Goal: Task Accomplishment & Management: Use online tool/utility

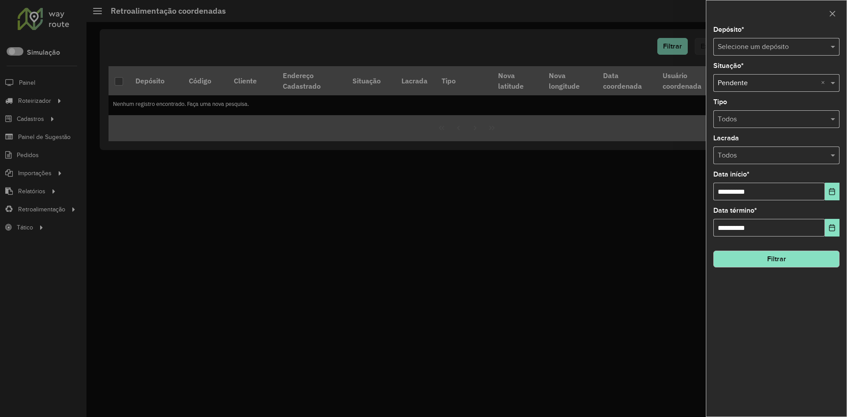
click at [38, 99] on div at bounding box center [423, 208] width 847 height 417
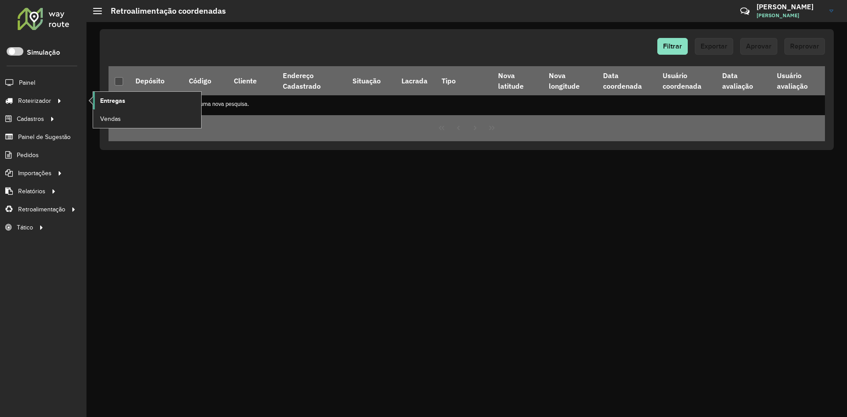
click at [99, 98] on link "Entregas" at bounding box center [147, 101] width 108 height 18
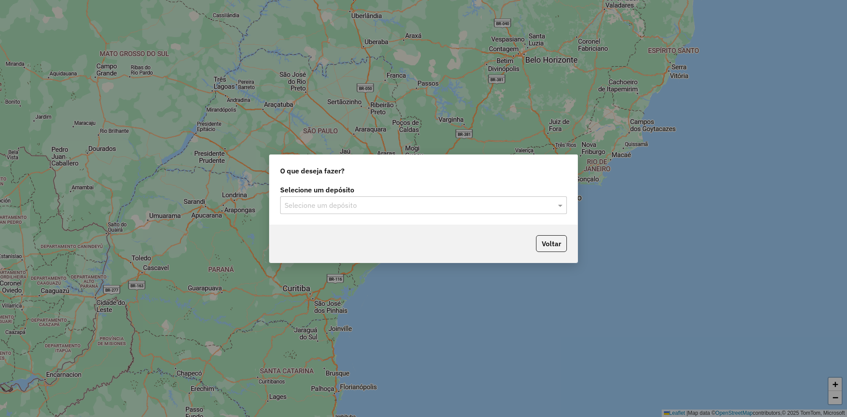
click at [328, 198] on div "Selecione um depósito" at bounding box center [423, 205] width 287 height 18
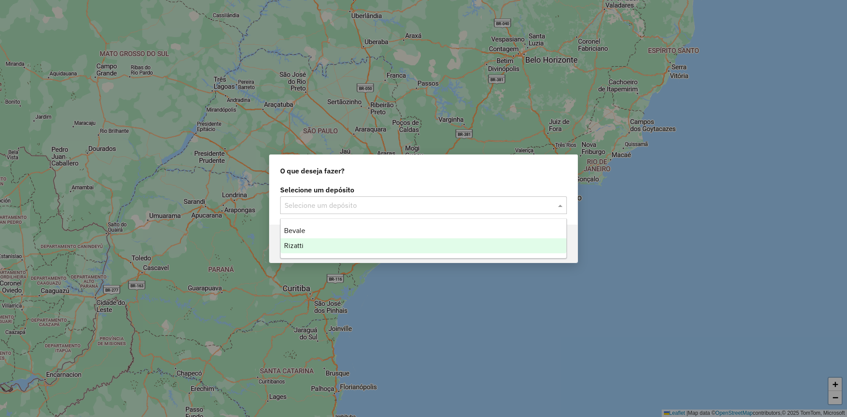
click at [319, 246] on div "Rizatti" at bounding box center [423, 245] width 286 height 15
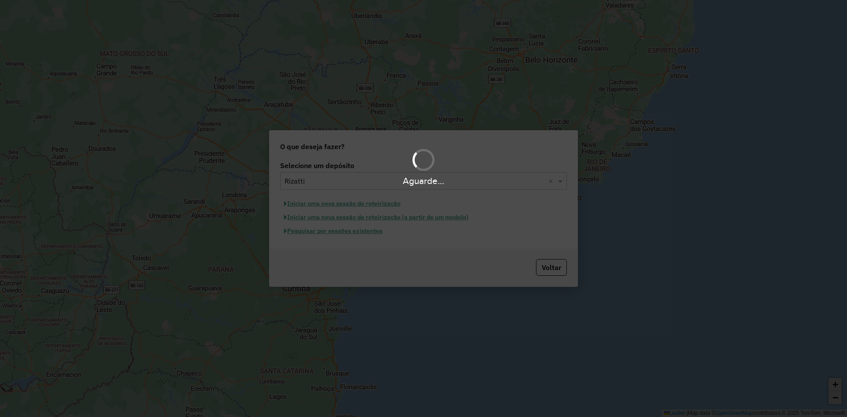
click at [329, 232] on div "Aguarde..." at bounding box center [423, 208] width 847 height 417
click at [329, 232] on hb-app "Aguarde... Pop-up bloqueado! Seu navegador bloqueou automáticamente a abertura …" at bounding box center [423, 208] width 847 height 417
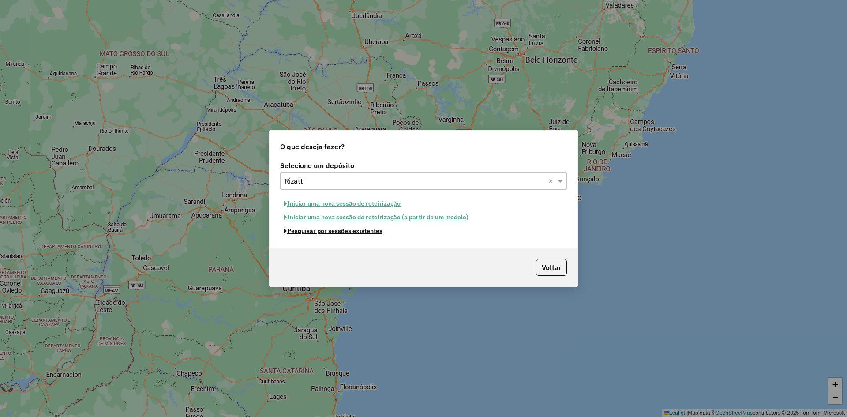
click at [329, 232] on button "Pesquisar por sessões existentes" at bounding box center [333, 231] width 106 height 14
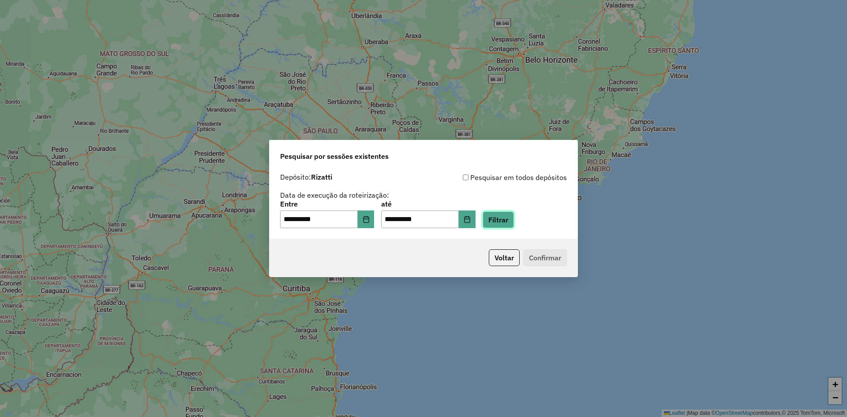
click at [514, 220] on button "Filtrar" at bounding box center [497, 219] width 31 height 17
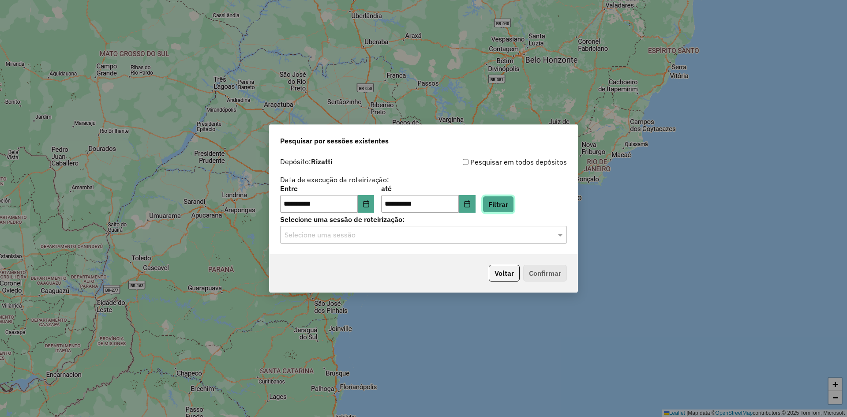
click at [506, 204] on button "Filtrar" at bounding box center [497, 204] width 31 height 17
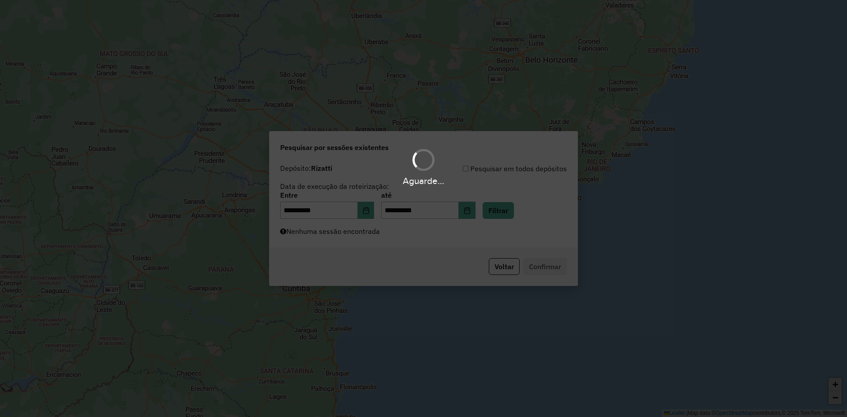
click at [425, 238] on div "Aguarde..." at bounding box center [423, 208] width 847 height 417
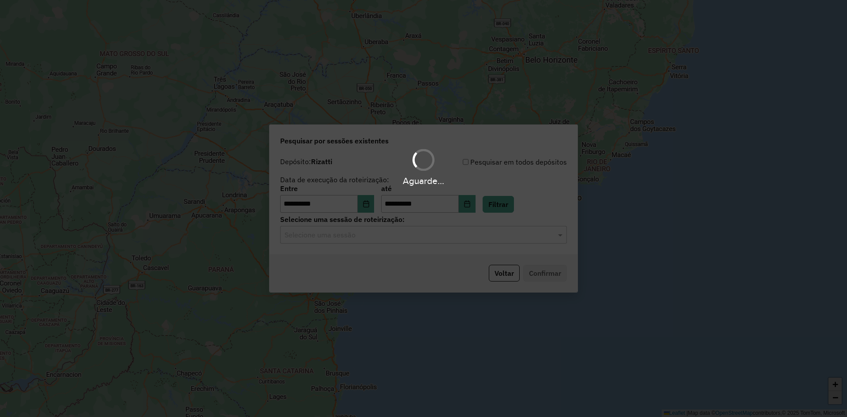
click at [425, 238] on div "Aguarde..." at bounding box center [423, 208] width 847 height 417
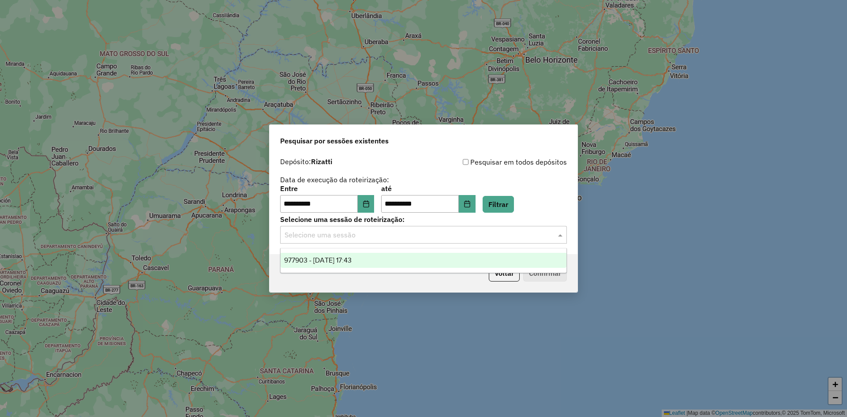
click at [425, 238] on input "text" at bounding box center [414, 235] width 260 height 11
click at [365, 264] on div "977903 - [DATE] 17:43" at bounding box center [423, 260] width 286 height 15
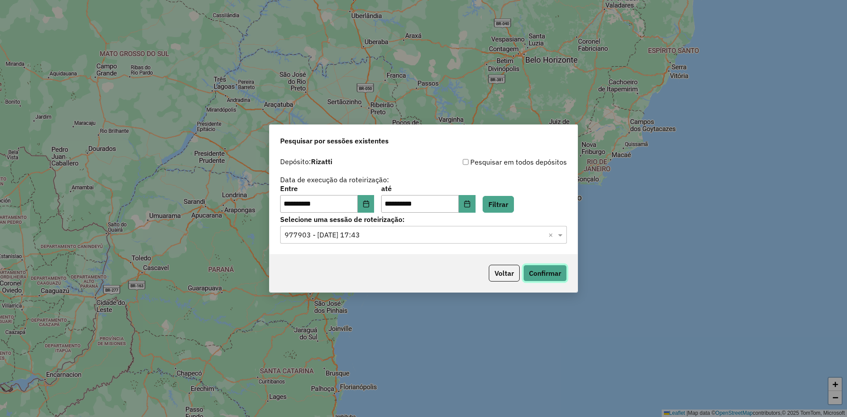
click at [552, 270] on button "Confirmar" at bounding box center [545, 273] width 44 height 17
drag, startPoint x: 444, startPoint y: 202, endPoint x: 384, endPoint y: 208, distance: 59.4
click at [384, 208] on div "**********" at bounding box center [423, 198] width 287 height 27
click at [426, 136] on div "Pesquisar por sessões existentes" at bounding box center [423, 139] width 308 height 28
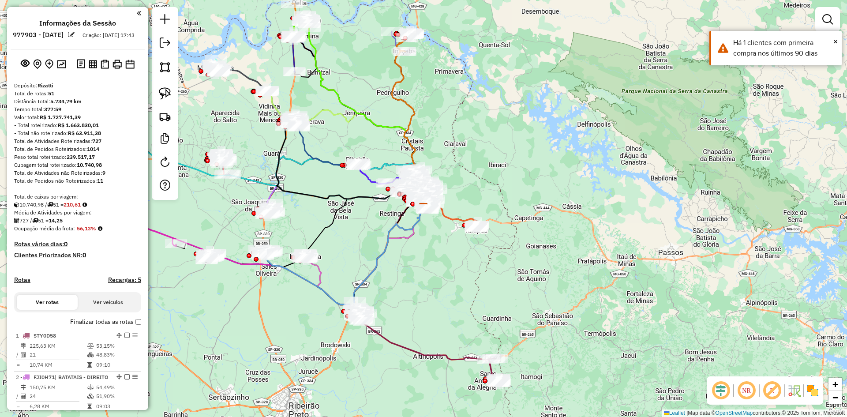
click at [721, 391] on em at bounding box center [720, 390] width 21 height 21
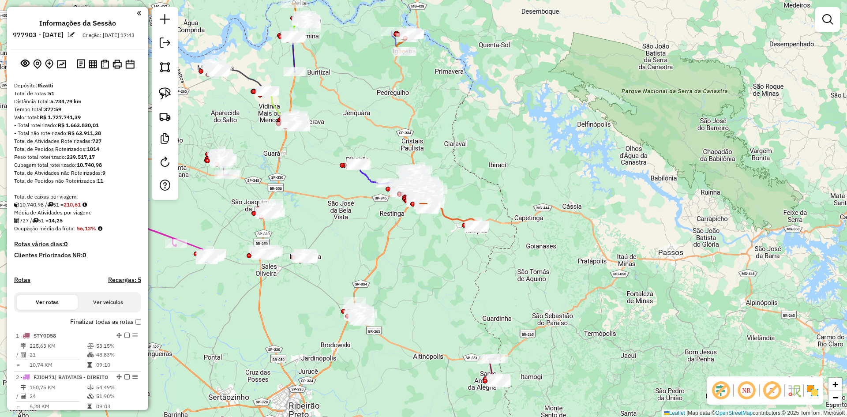
click at [813, 396] on img at bounding box center [812, 390] width 14 height 14
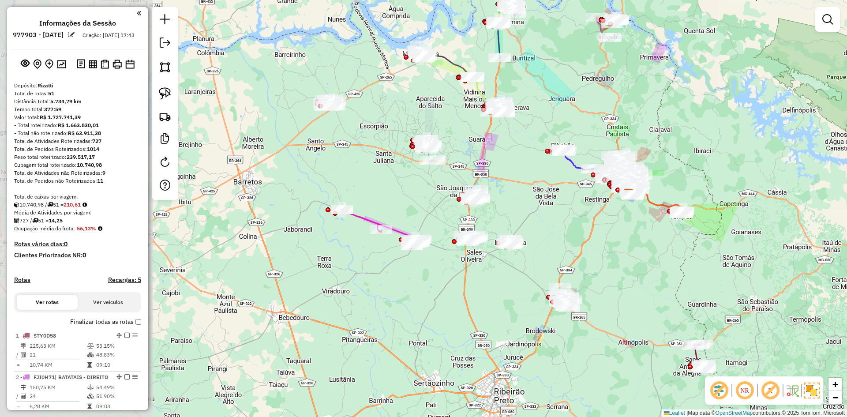
drag, startPoint x: 224, startPoint y: 201, endPoint x: 447, endPoint y: 150, distance: 229.3
click at [447, 150] on div "Janela de atendimento Grade de atendimento Capacidade Transportadoras Veículos …" at bounding box center [423, 208] width 847 height 417
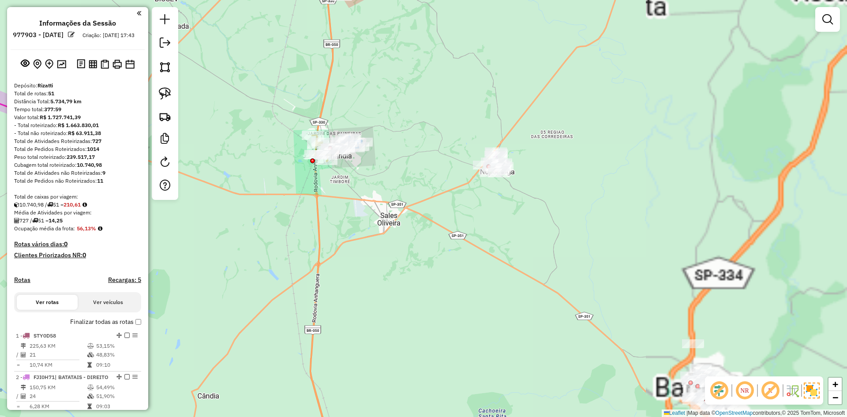
drag, startPoint x: 377, startPoint y: 279, endPoint x: 377, endPoint y: 269, distance: 9.3
click at [376, 279] on div "Rota 11 - Placa FVE4C33 17485 - BAR DA ANDREIA Janela de atendimento Grade de a…" at bounding box center [423, 208] width 847 height 417
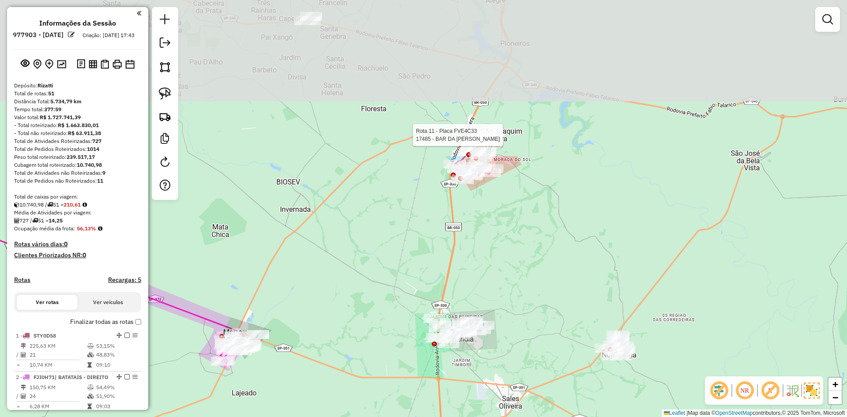
drag, startPoint x: 451, startPoint y: 230, endPoint x: 501, endPoint y: 391, distance: 168.5
click at [502, 399] on div "Rota 11 - Placa FVE4C33 17485 - BAR DA ANDREIA Janela de atendimento Grade de a…" at bounding box center [423, 208] width 847 height 417
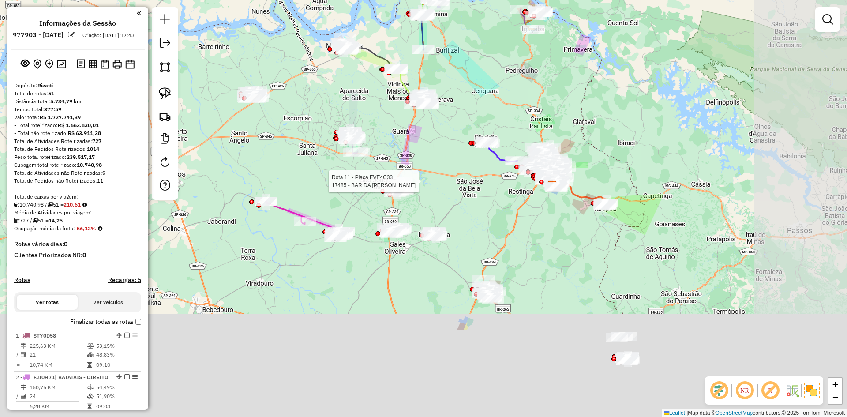
drag, startPoint x: 444, startPoint y: 204, endPoint x: 443, endPoint y: 199, distance: 5.0
click at [443, 199] on div "Rota 11 - Placa FVE4C33 17485 - BAR DA ANDREIA Janela de atendimento Grade de a…" at bounding box center [423, 208] width 847 height 417
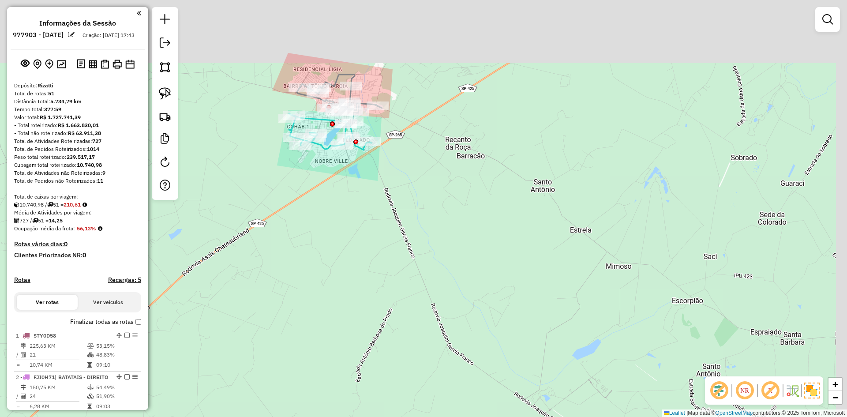
drag, startPoint x: 390, startPoint y: 216, endPoint x: 313, endPoint y: 225, distance: 77.7
click at [346, 319] on div "Rota 11 - Placa FVE4C33 17485 - BAR DA ANDREIA Janela de atendimento Grade de a…" at bounding box center [423, 208] width 847 height 417
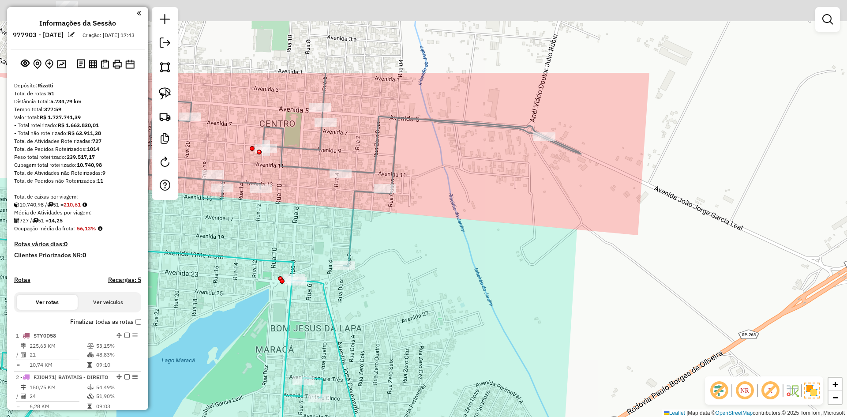
drag, startPoint x: 388, startPoint y: 219, endPoint x: 367, endPoint y: 295, distance: 78.3
click at [367, 319] on div "Rota 11 - Placa FVE4C33 17485 - BAR DA ANDREIA Janela de atendimento Grade de a…" at bounding box center [423, 208] width 847 height 417
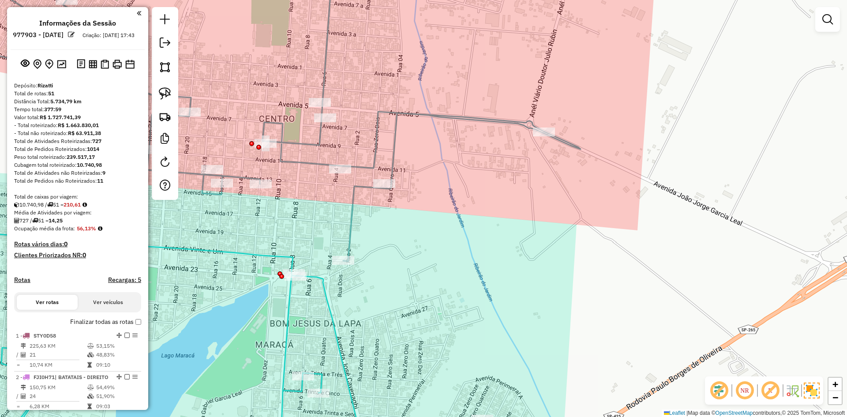
click at [354, 217] on icon at bounding box center [247, 110] width 665 height 302
select select "**********"
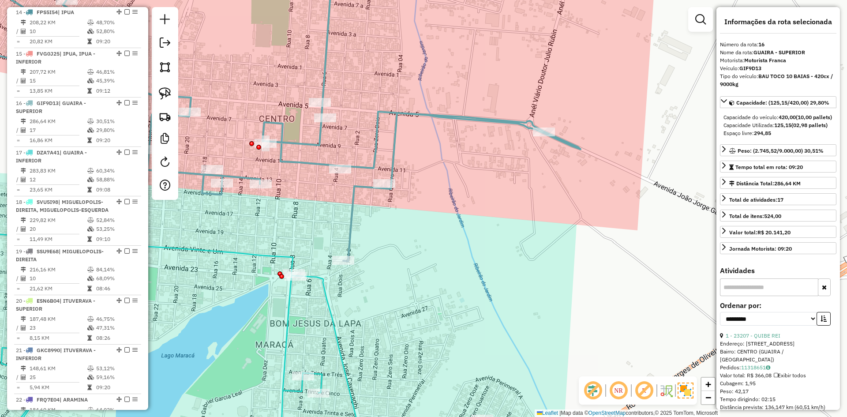
scroll to position [1063, 0]
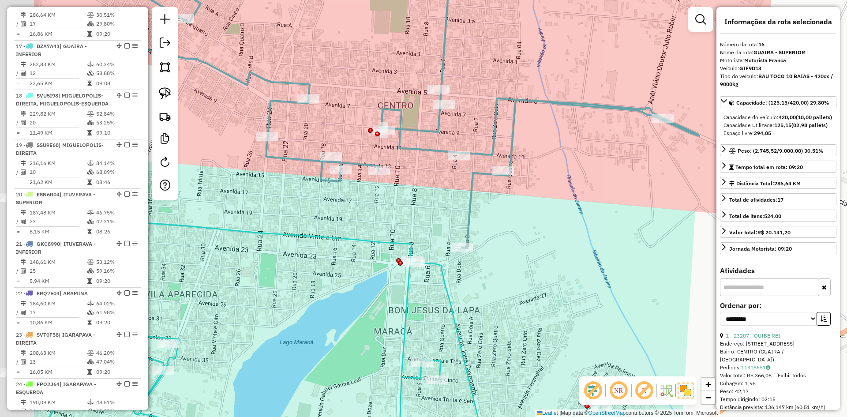
drag, startPoint x: 288, startPoint y: 237, endPoint x: 417, endPoint y: 224, distance: 129.4
click at [417, 224] on div "Janela de atendimento Grade de atendimento Capacidade Transportadoras Veículos …" at bounding box center [423, 208] width 847 height 417
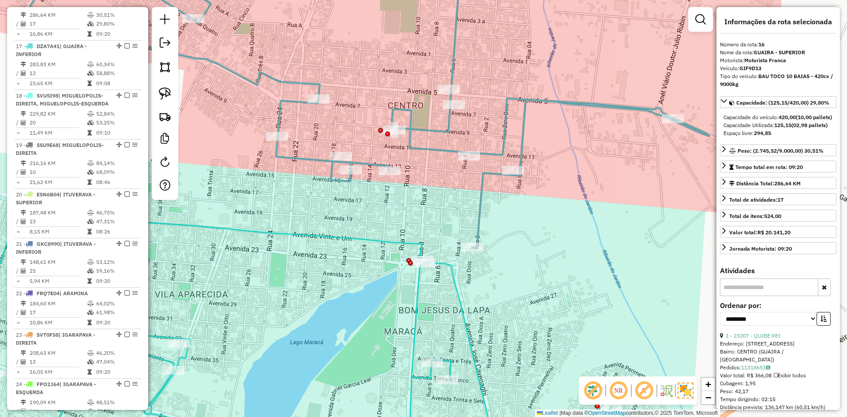
click at [387, 241] on icon at bounding box center [296, 321] width 666 height 276
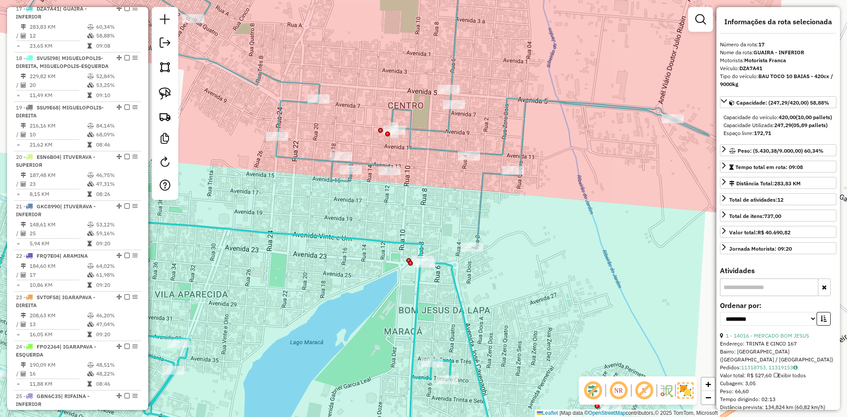
scroll to position [1113, 0]
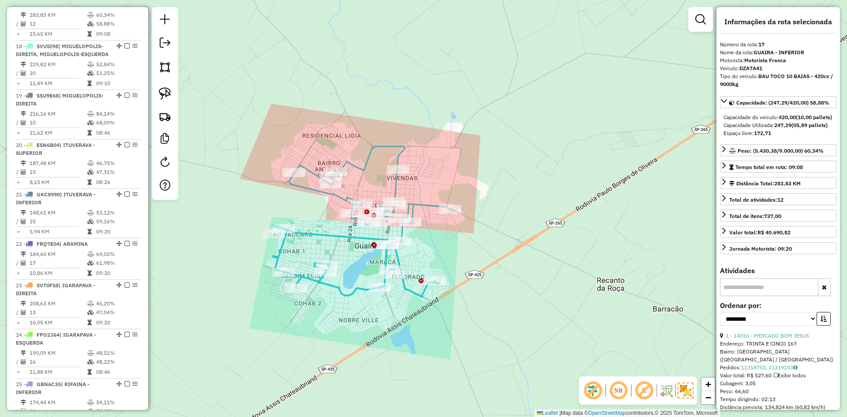
drag, startPoint x: 492, startPoint y: 238, endPoint x: 470, endPoint y: 231, distance: 22.3
click at [470, 231] on div "Janela de atendimento Grade de atendimento Capacidade Transportadoras Veículos …" at bounding box center [423, 208] width 847 height 417
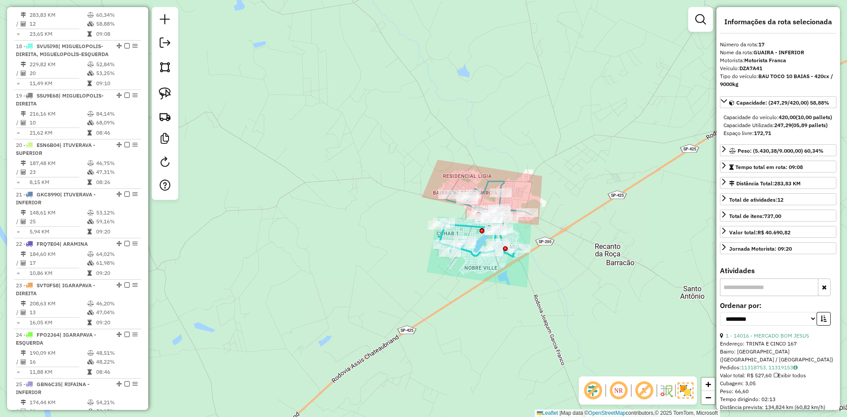
drag, startPoint x: 465, startPoint y: 243, endPoint x: 538, endPoint y: 239, distance: 73.3
click at [538, 239] on div "Janela de atendimento Grade de atendimento Capacidade Transportadoras Veículos …" at bounding box center [423, 208] width 847 height 417
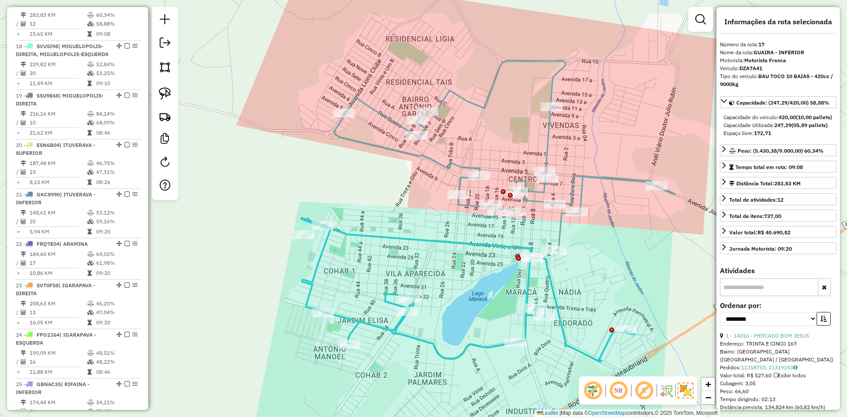
click at [462, 168] on icon at bounding box center [504, 156] width 340 height 190
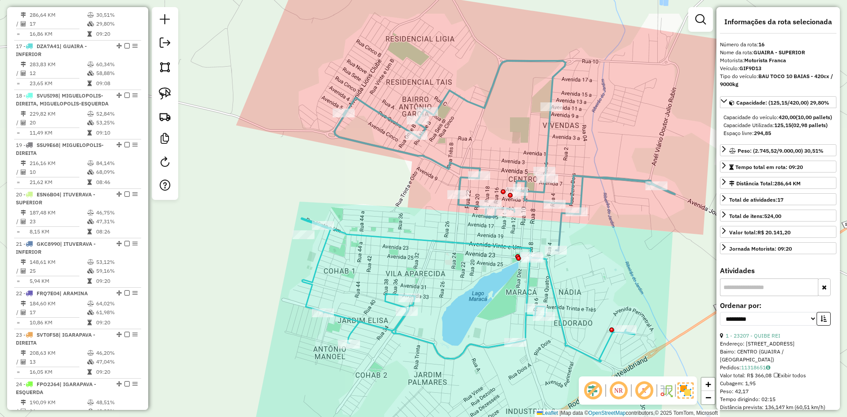
click at [444, 247] on div "Janela de atendimento Grade de atendimento Capacidade Transportadoras Veículos …" at bounding box center [423, 208] width 847 height 417
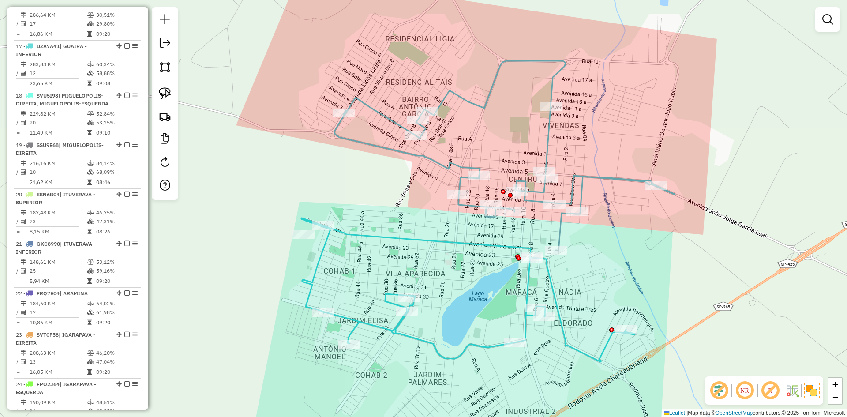
click at [444, 247] on div "Janela de atendimento Grade de atendimento Capacidade Transportadoras Veículos …" at bounding box center [423, 208] width 847 height 417
click at [444, 243] on icon at bounding box center [467, 290] width 333 height 144
select select "**********"
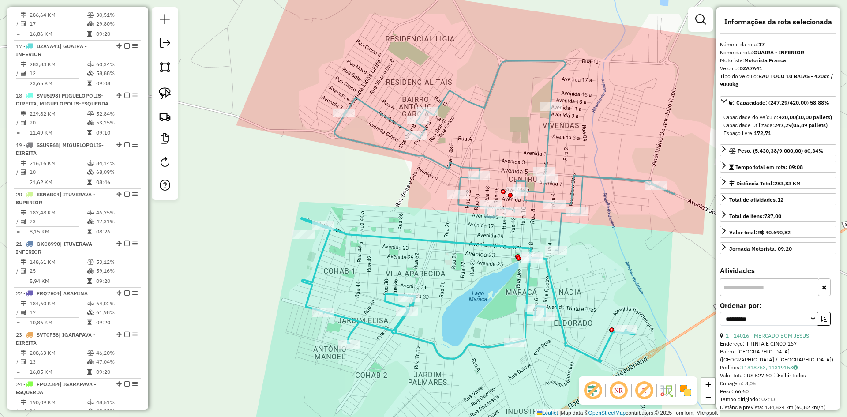
scroll to position [1113, 0]
